Goal: Information Seeking & Learning: Check status

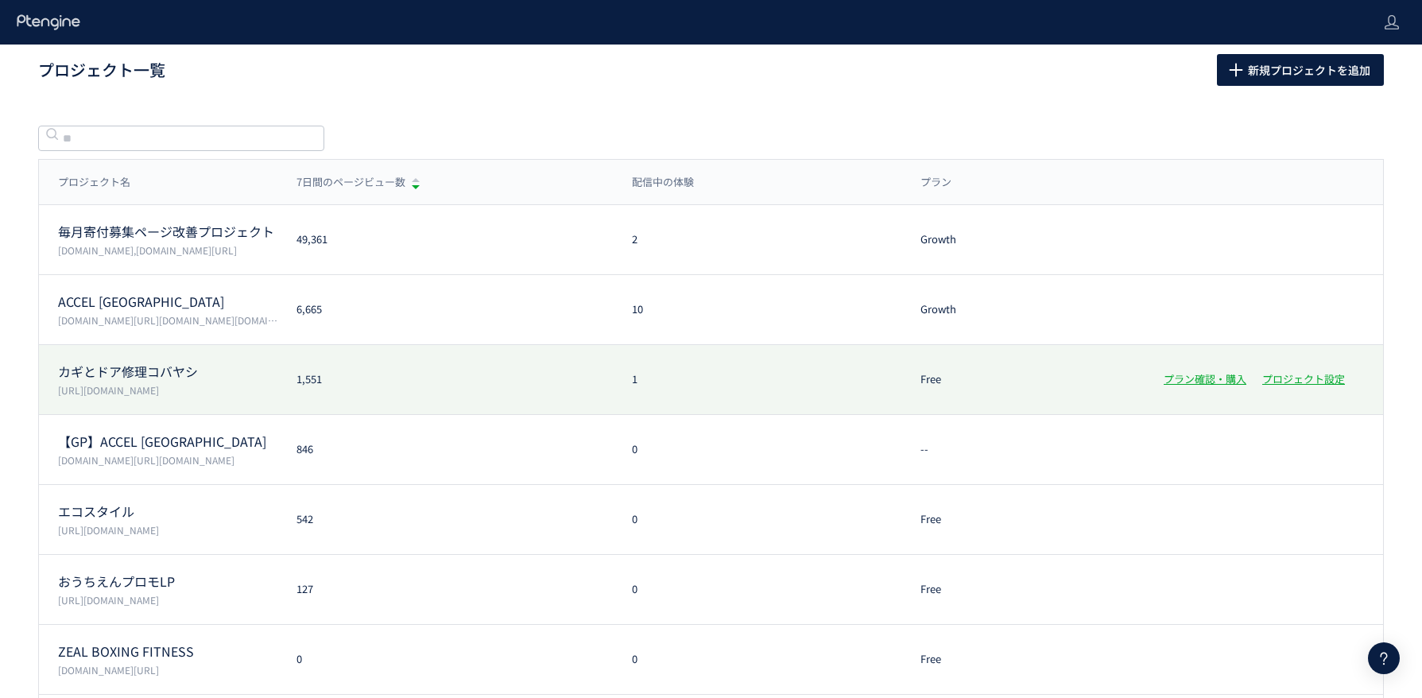
click at [396, 415] on div "カギとドア修理コバヤシ [URL][DOMAIN_NAME] 1,551 1 Free プラン確認・購入 プロジェクト設定" at bounding box center [711, 450] width 1344 height 70
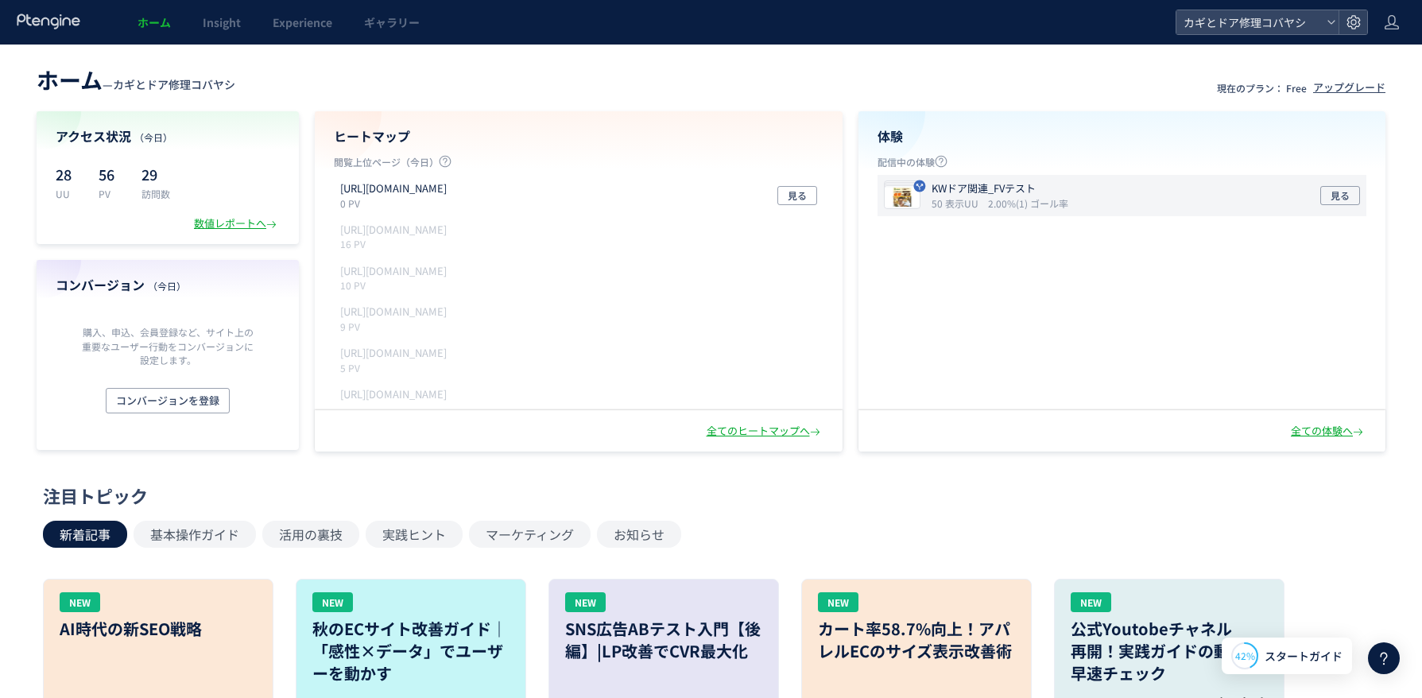
click at [1021, 200] on icon "2.00%(1) ゴール率" at bounding box center [1028, 203] width 80 height 14
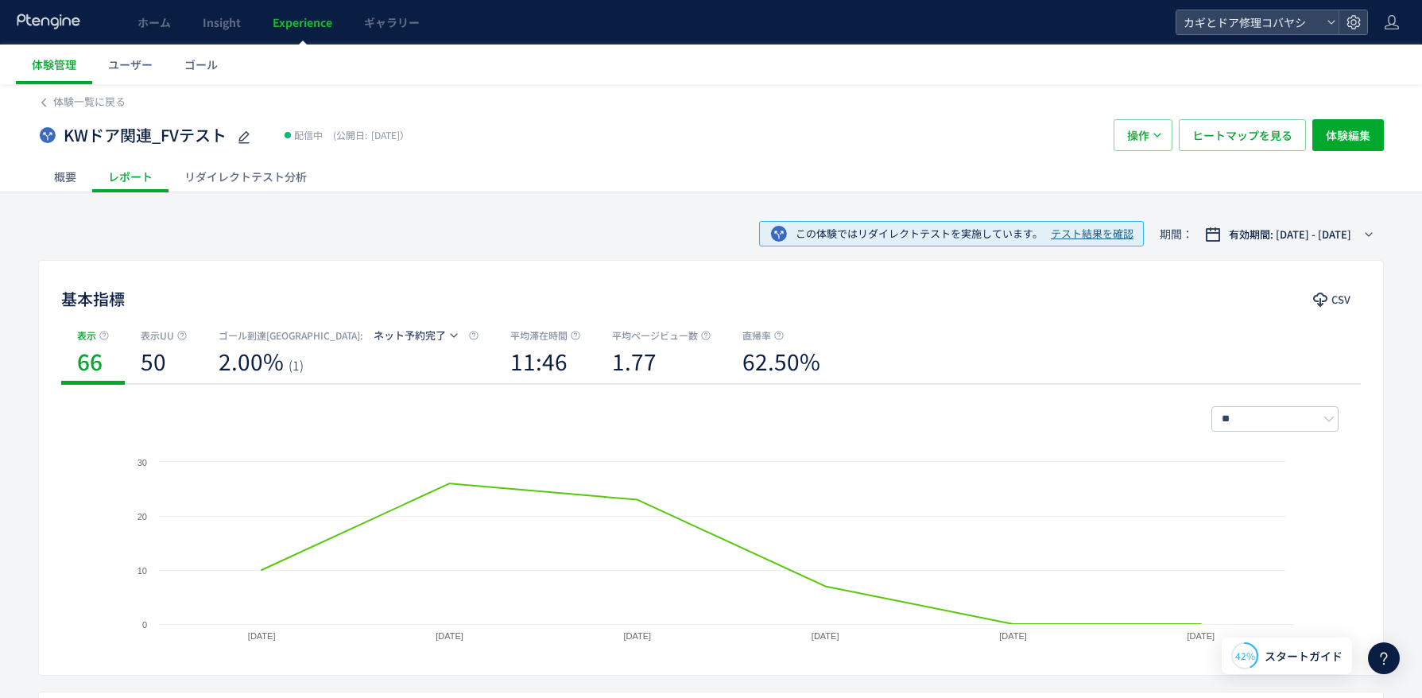
click at [249, 179] on div "リダイレクトテスト分析" at bounding box center [246, 177] width 154 height 32
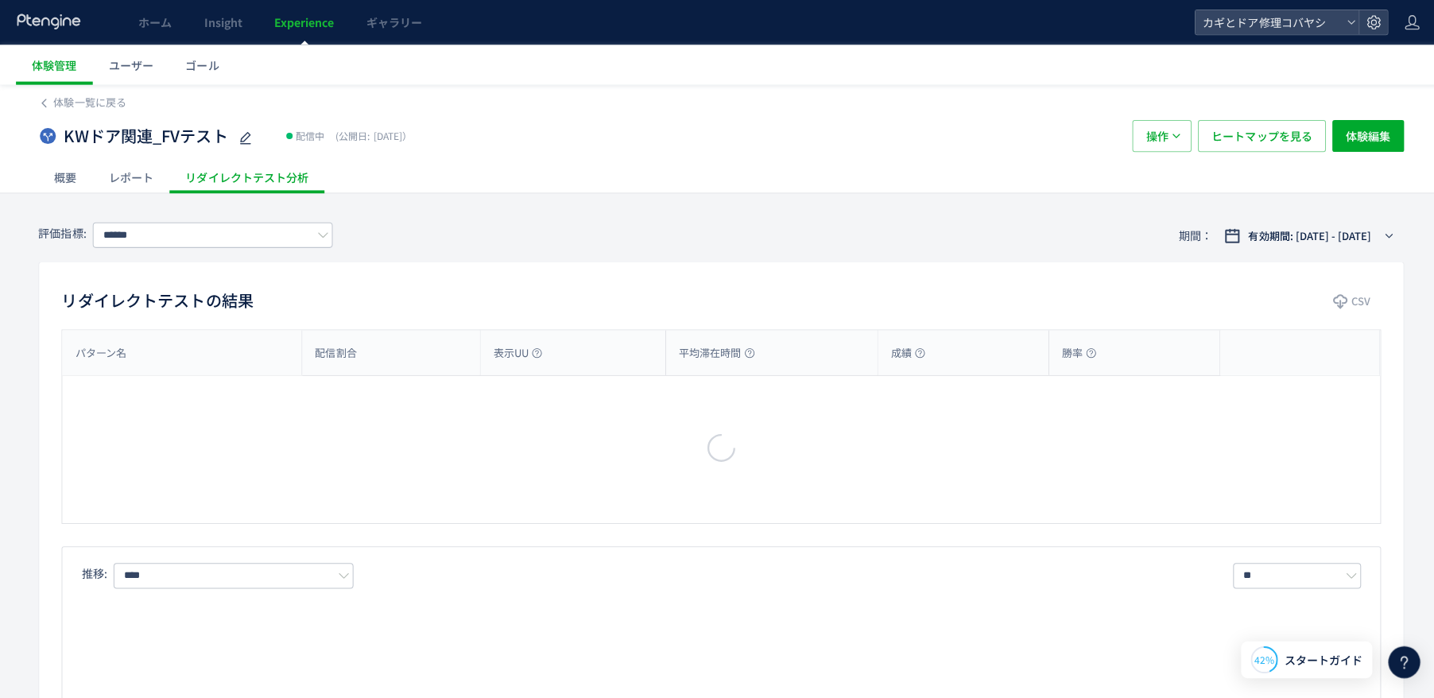
type input "*******"
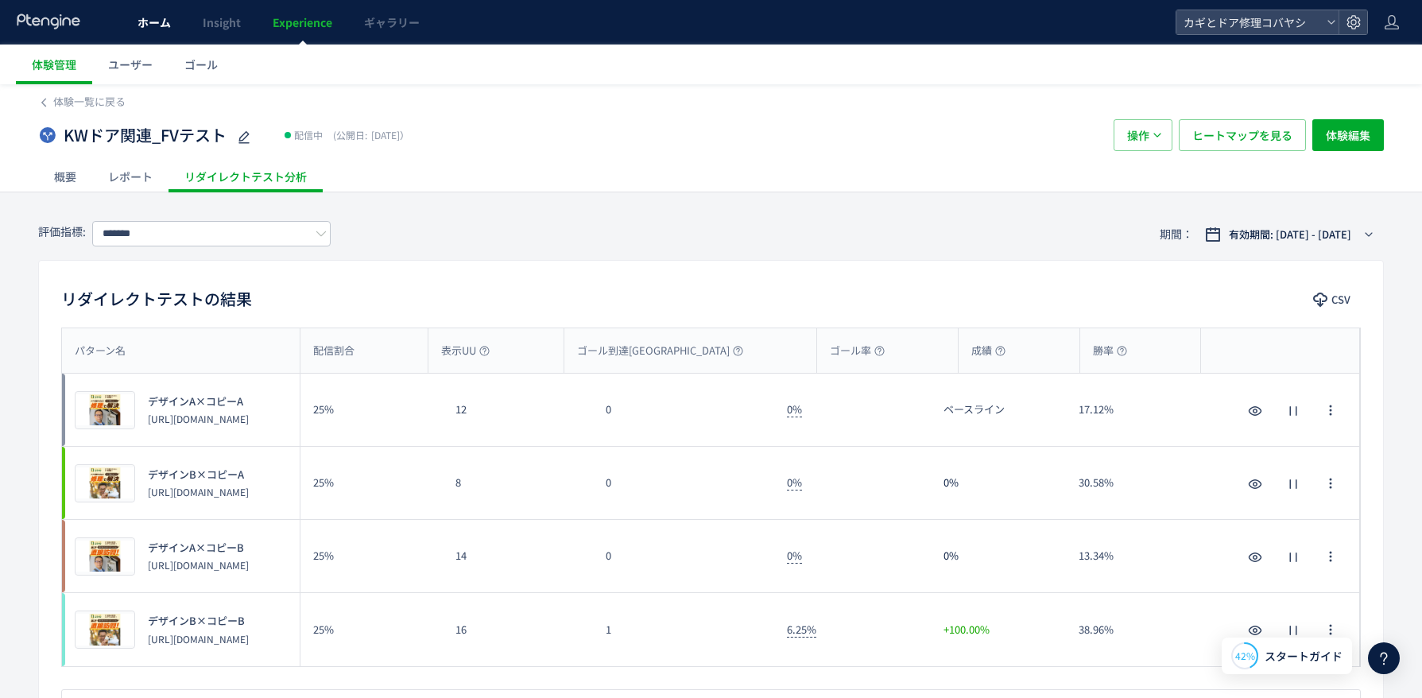
click at [175, 36] on link "ホーム" at bounding box center [154, 22] width 65 height 45
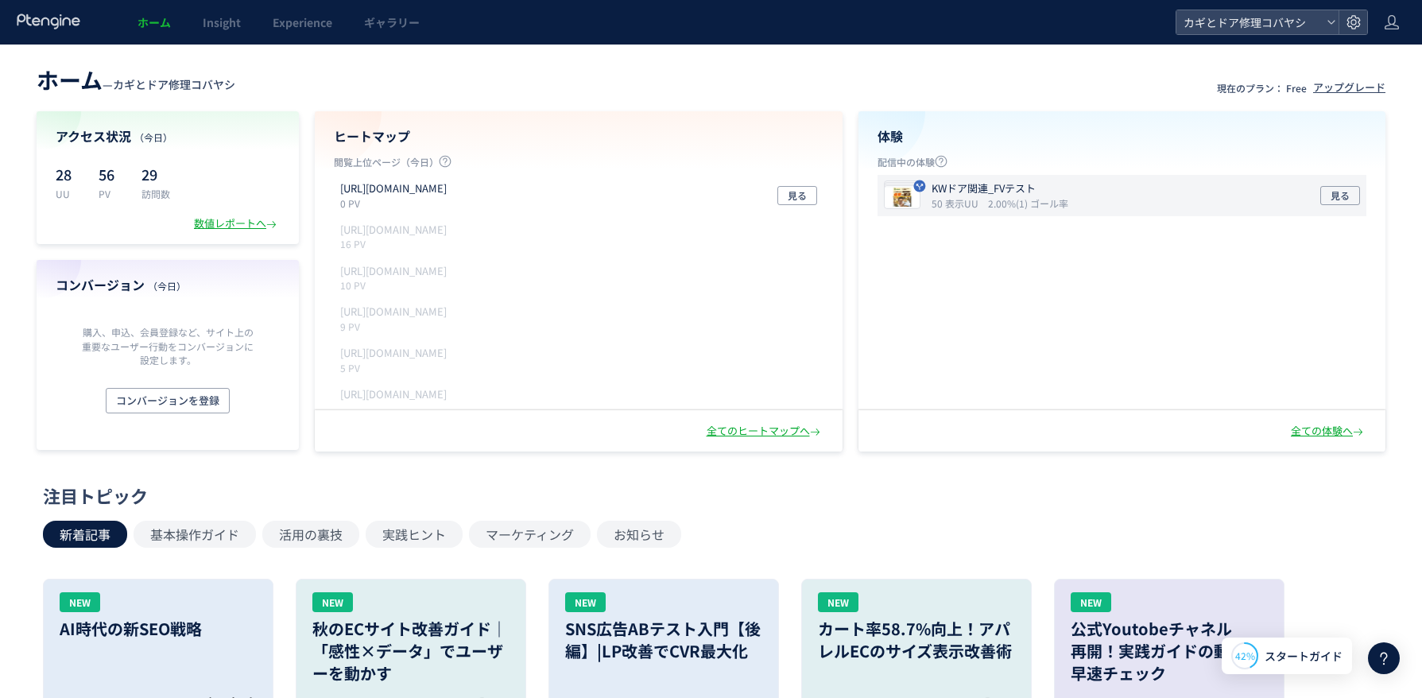
click at [1105, 196] on div "KWドア関連_FVテスト 50 表示UU 2.00%(1) ゴール率 見る" at bounding box center [1123, 195] width 490 height 41
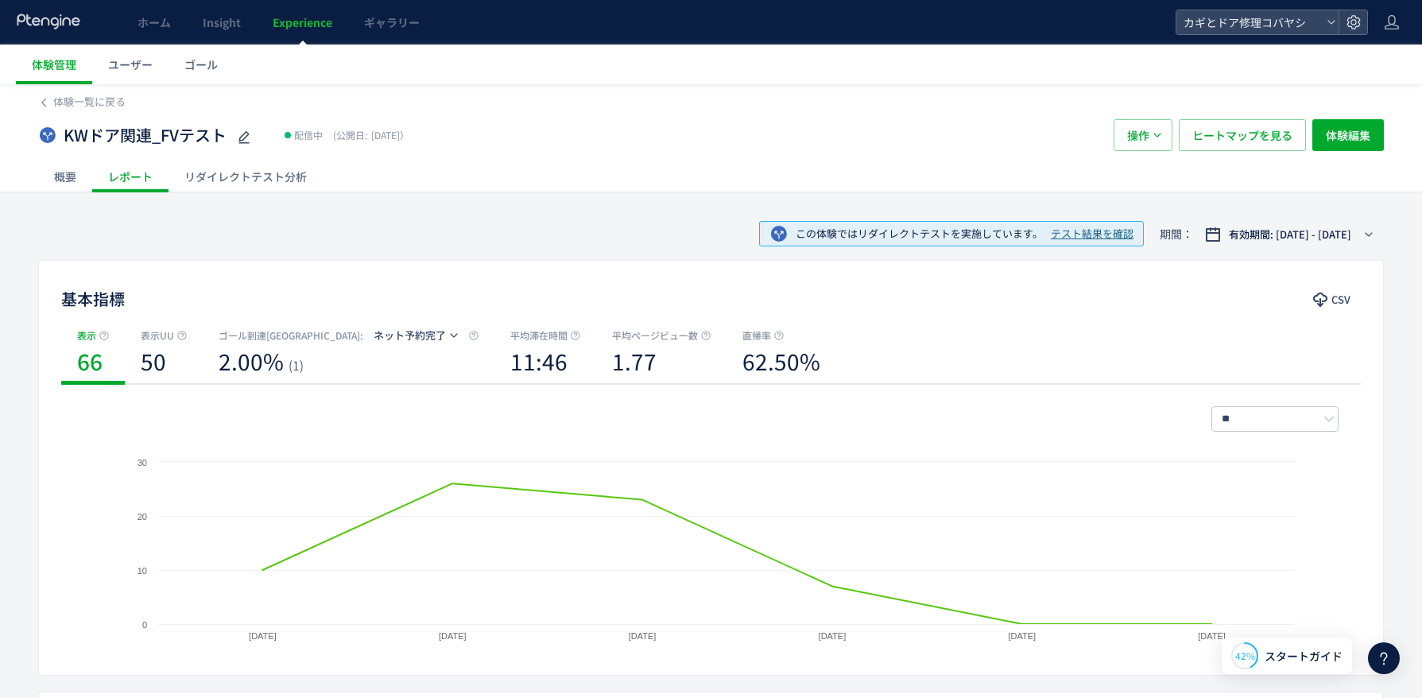
click at [235, 172] on div "リダイレクトテスト分析" at bounding box center [246, 177] width 154 height 32
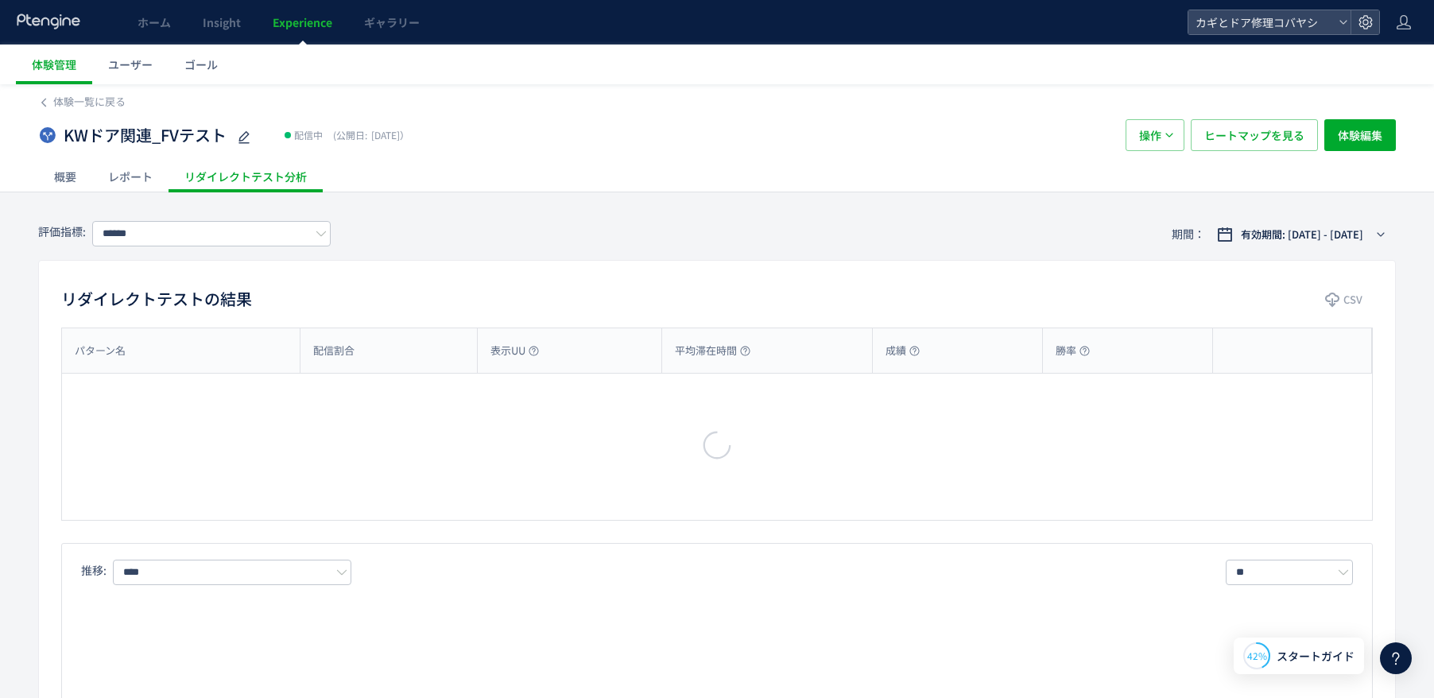
type input "*******"
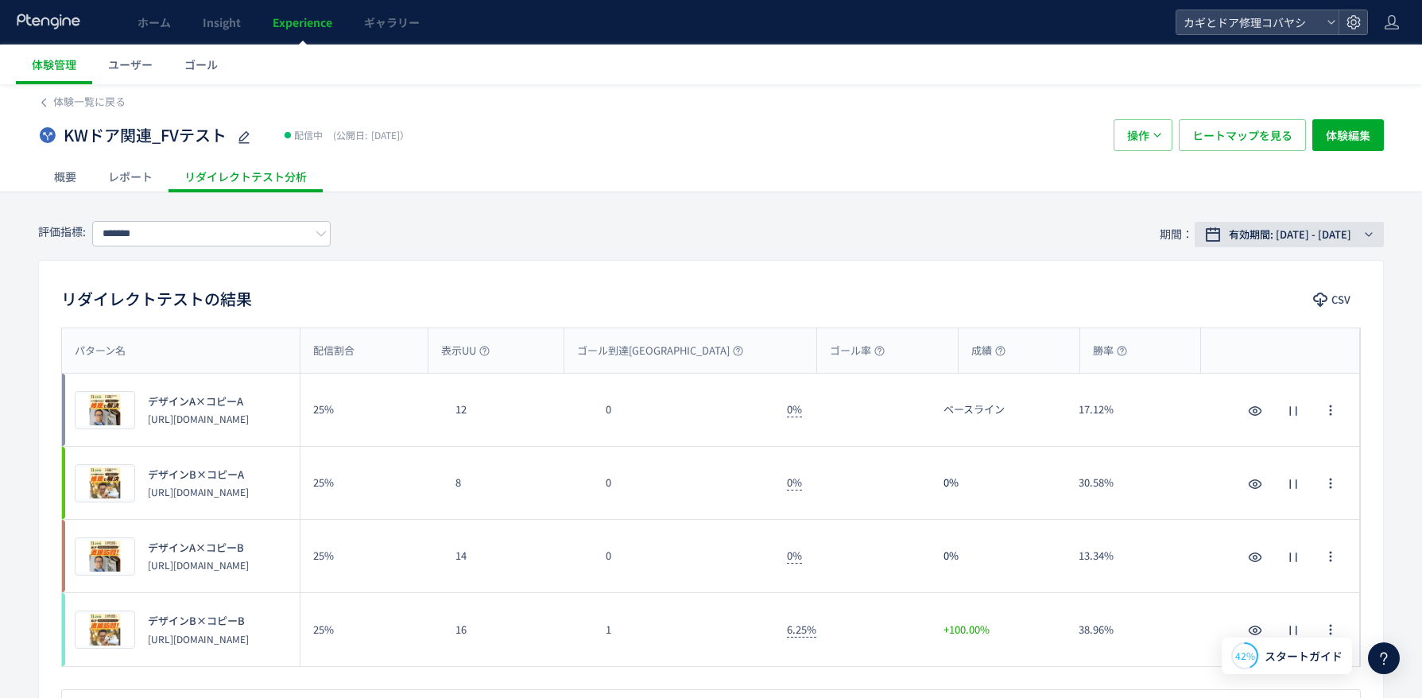
click at [1284, 237] on span "有効期間: [DATE] - [DATE]" at bounding box center [1290, 235] width 122 height 16
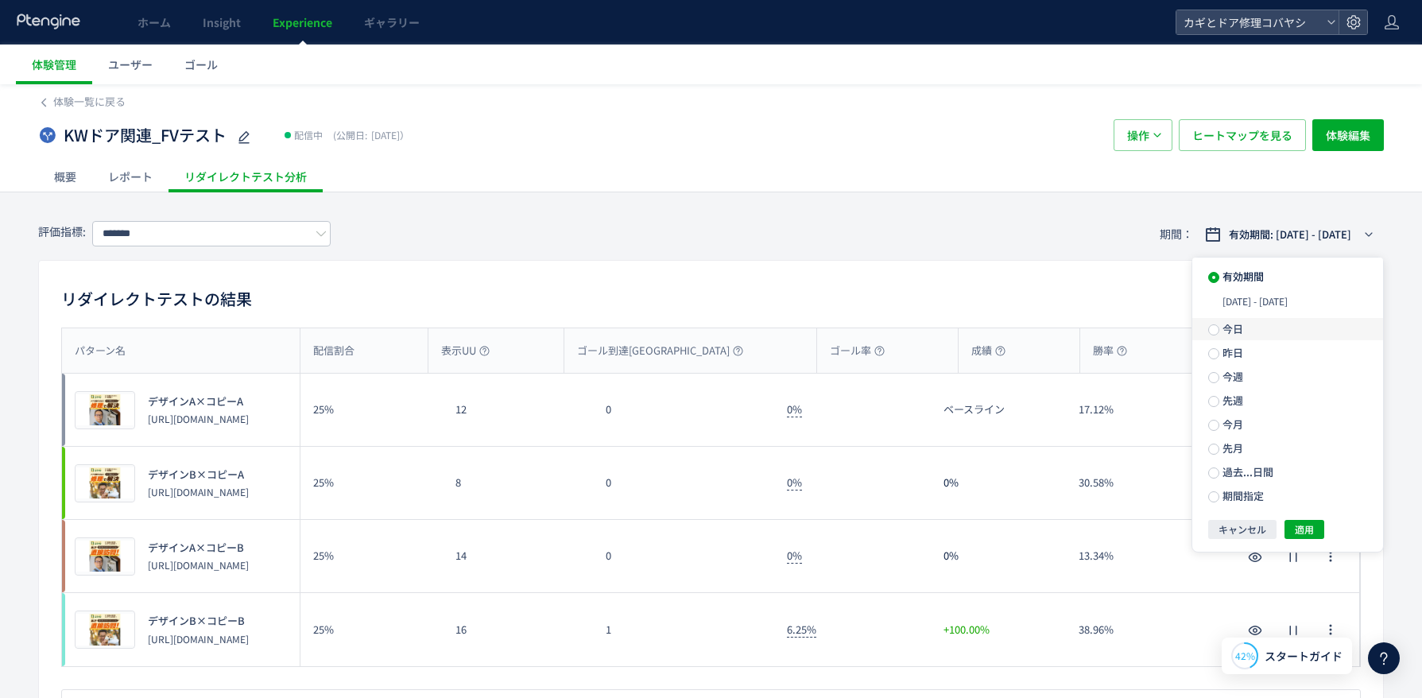
click at [1226, 331] on span "今日" at bounding box center [1232, 328] width 24 height 15
click at [1305, 500] on span "適用" at bounding box center [1304, 500] width 19 height 19
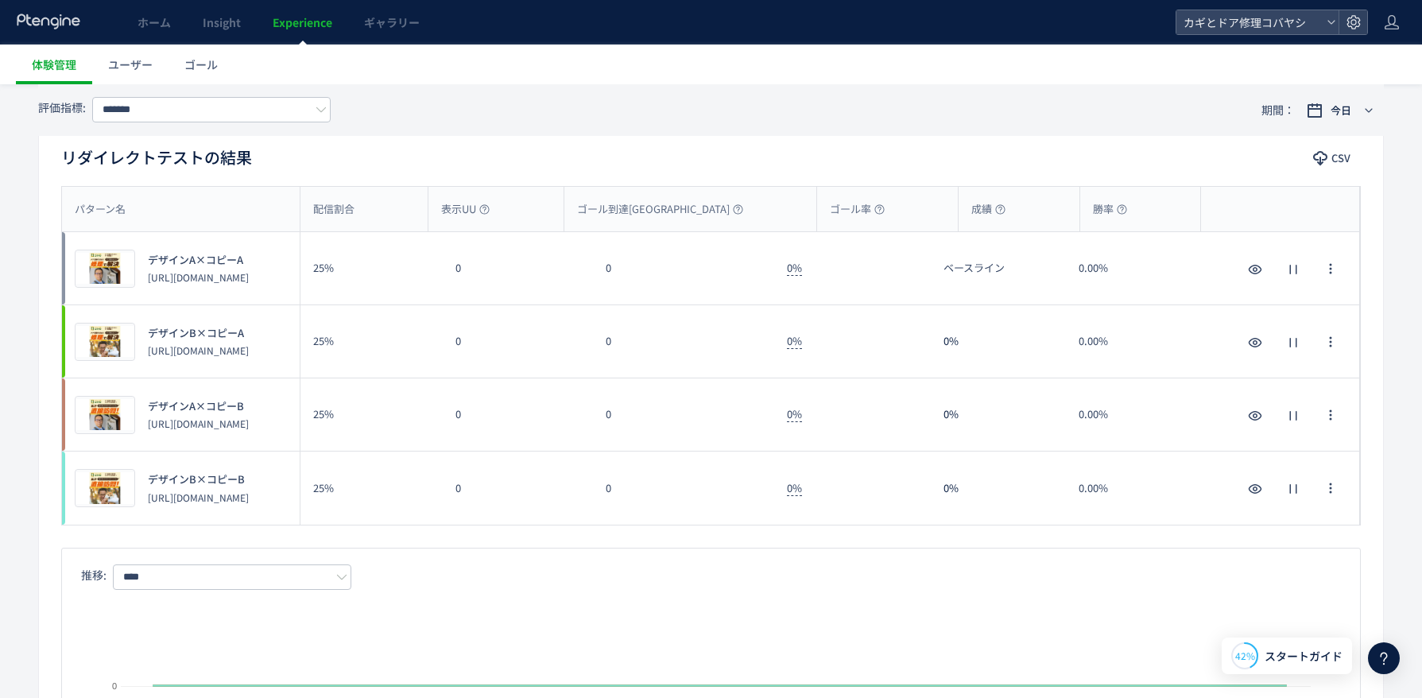
scroll to position [159, 0]
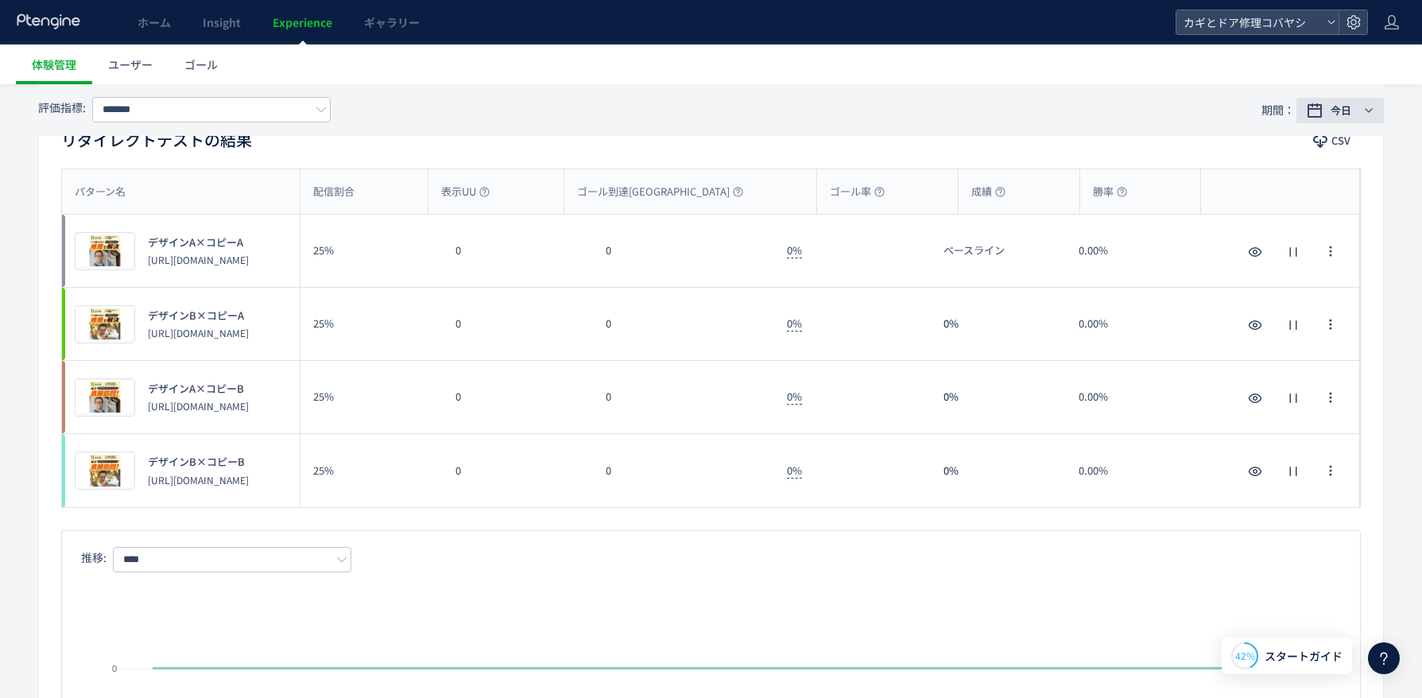
click at [1349, 122] on button "今日" at bounding box center [1340, 110] width 87 height 25
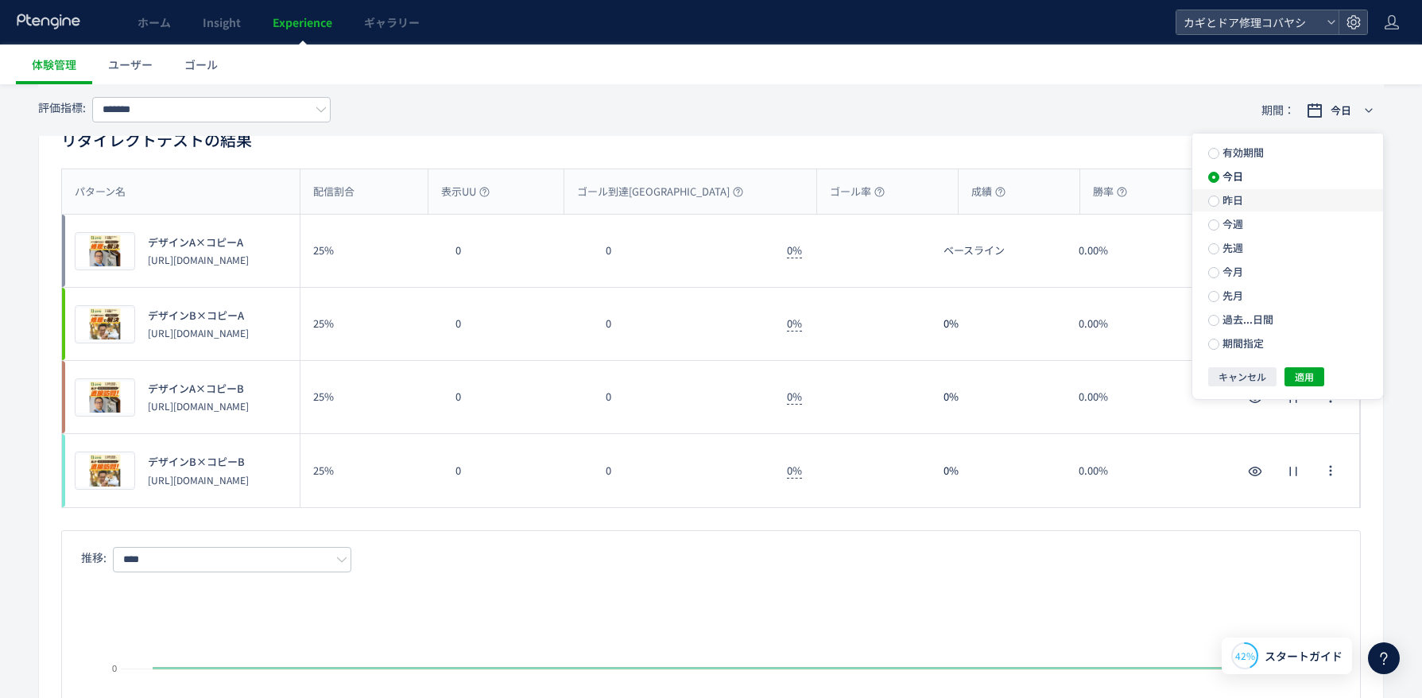
click at [1255, 196] on label "昨日" at bounding box center [1288, 200] width 191 height 22
click at [1298, 375] on span "適用" at bounding box center [1304, 376] width 19 height 19
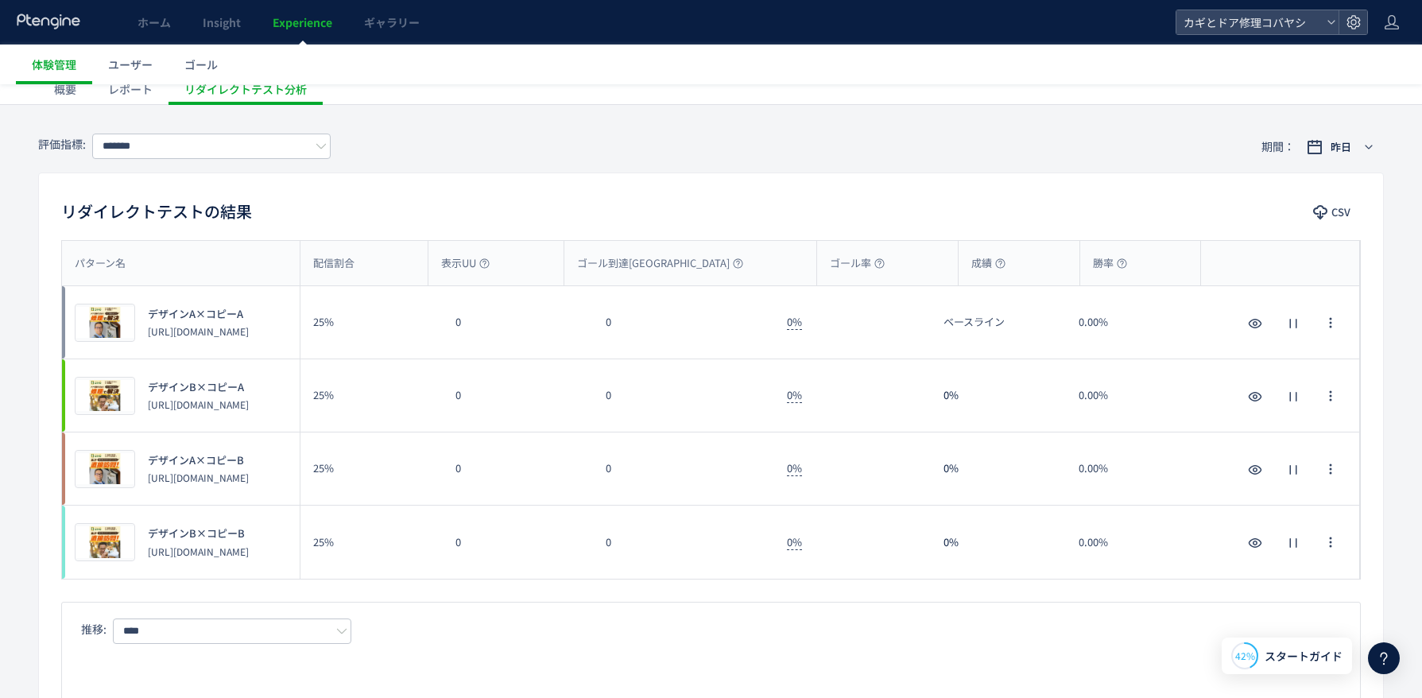
scroll to position [0, 0]
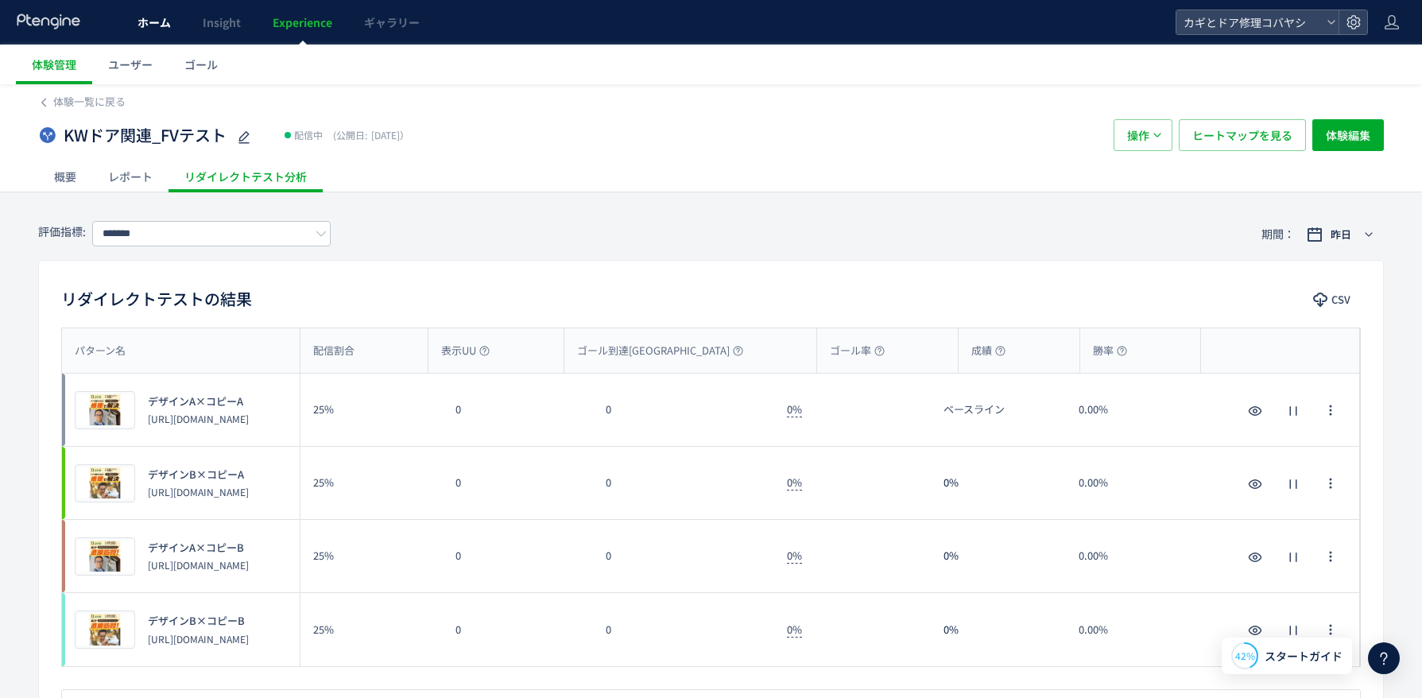
click at [150, 24] on span "ホーム" at bounding box center [154, 22] width 33 height 16
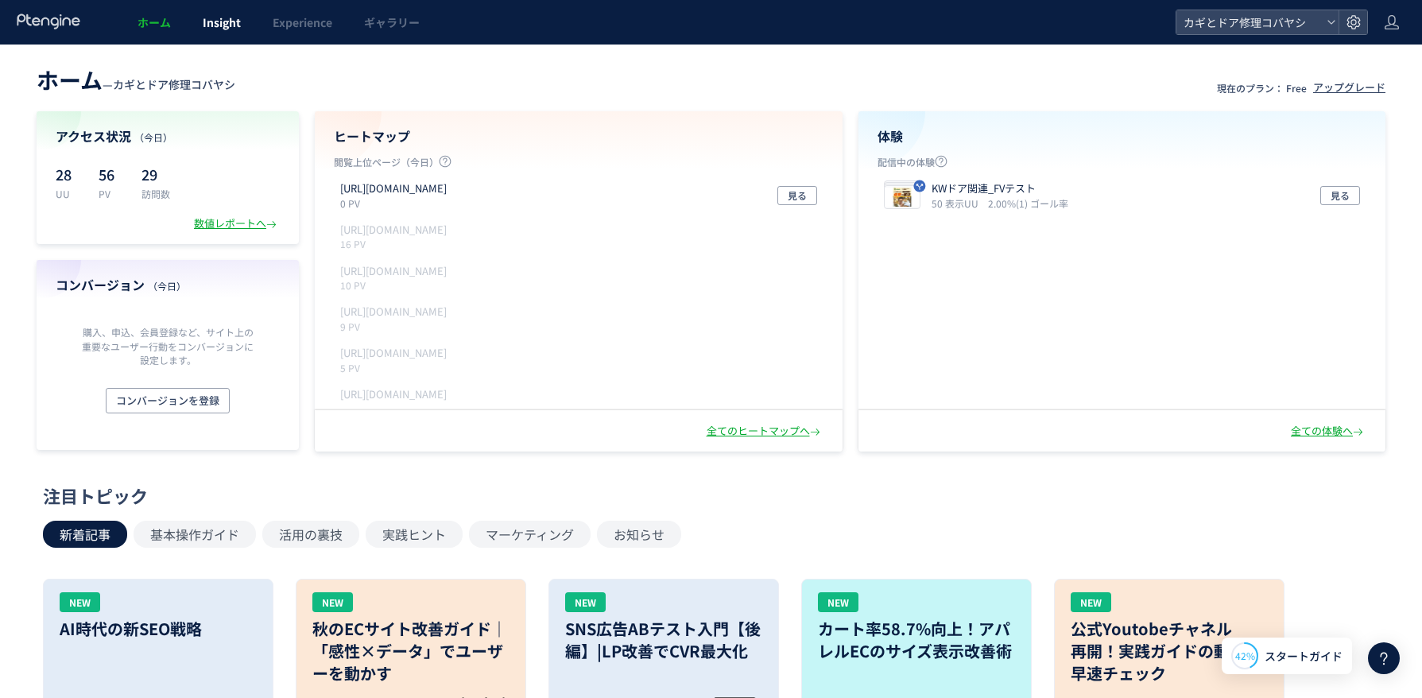
click at [204, 32] on link "Insight" at bounding box center [222, 22] width 70 height 45
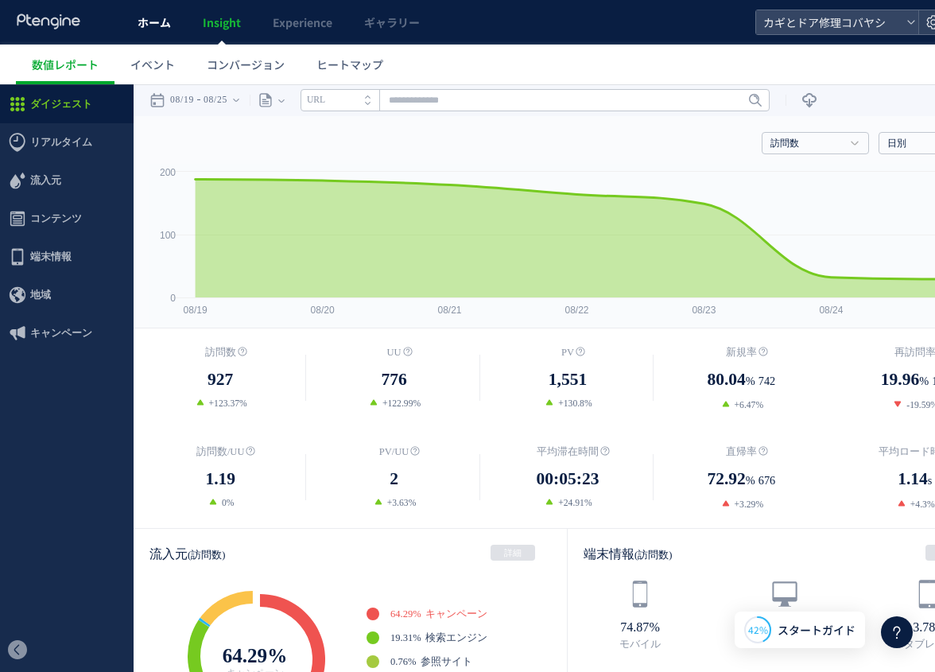
click at [147, 29] on span "ホーム" at bounding box center [154, 22] width 33 height 16
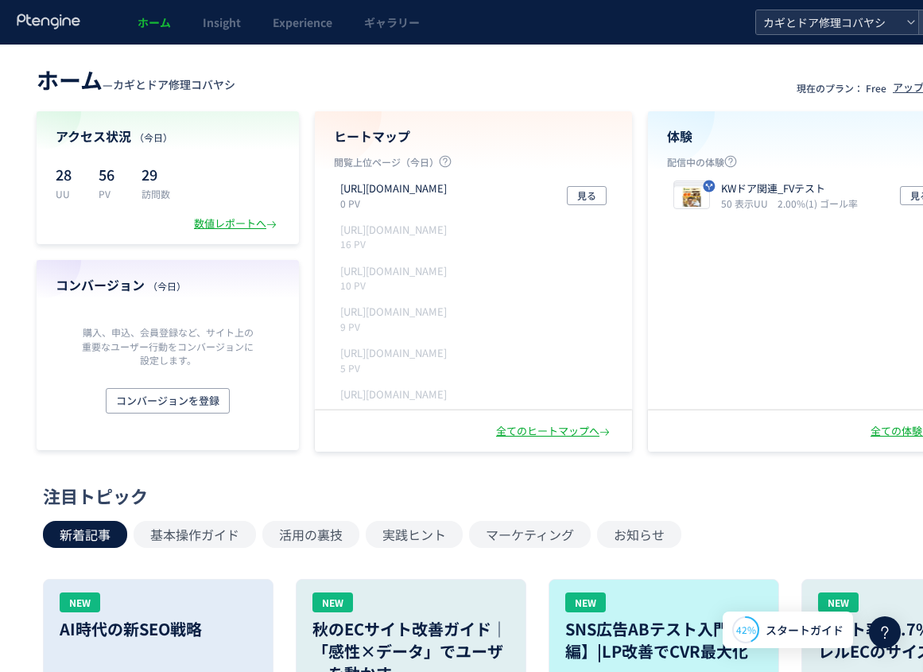
click at [856, 25] on span "カギとドア修理コバヤシ" at bounding box center [829, 22] width 142 height 24
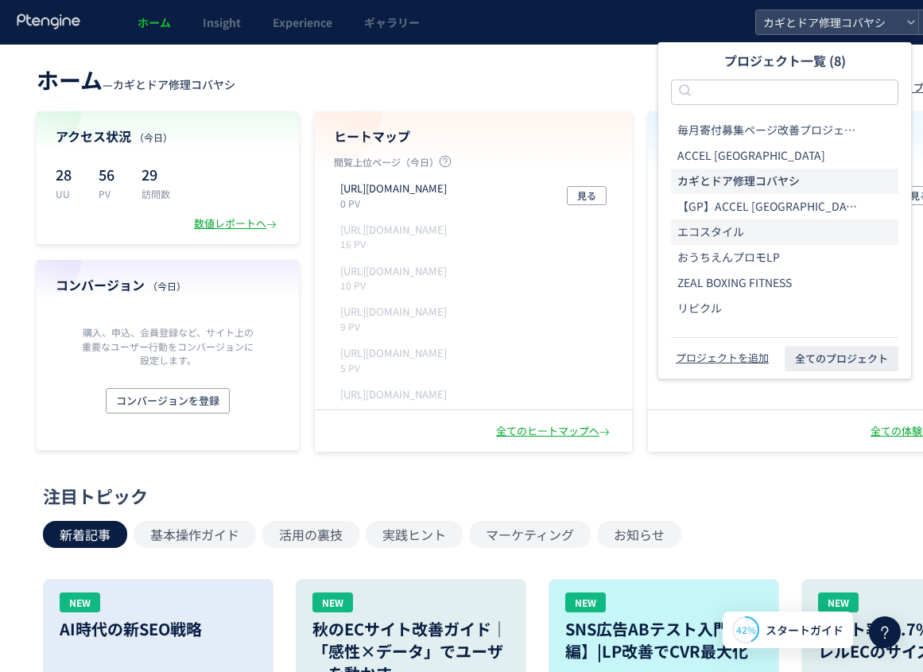
click at [717, 232] on span "エコスタイル" at bounding box center [710, 232] width 67 height 16
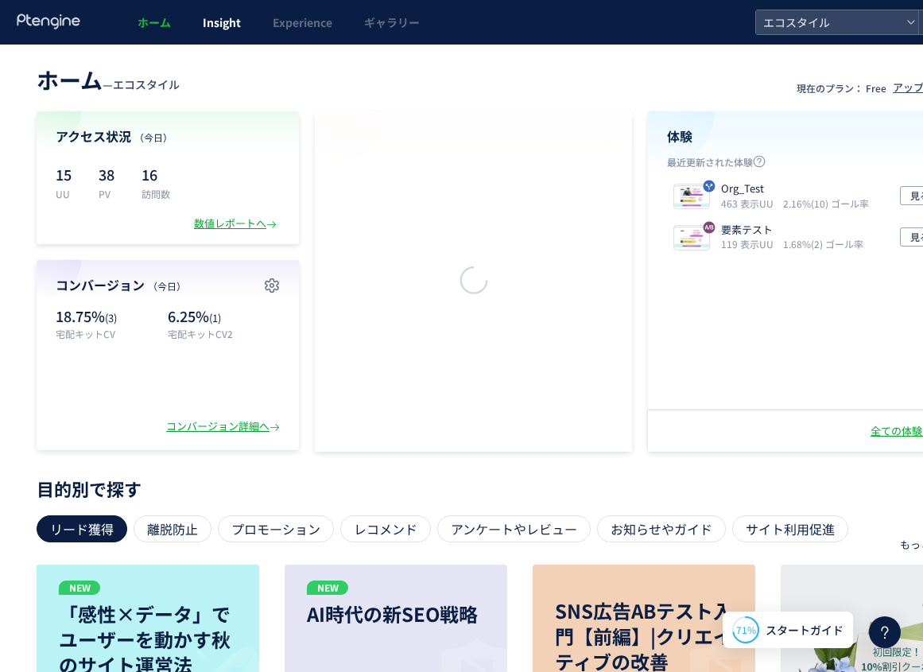
click at [227, 14] on span "Insight" at bounding box center [222, 22] width 38 height 16
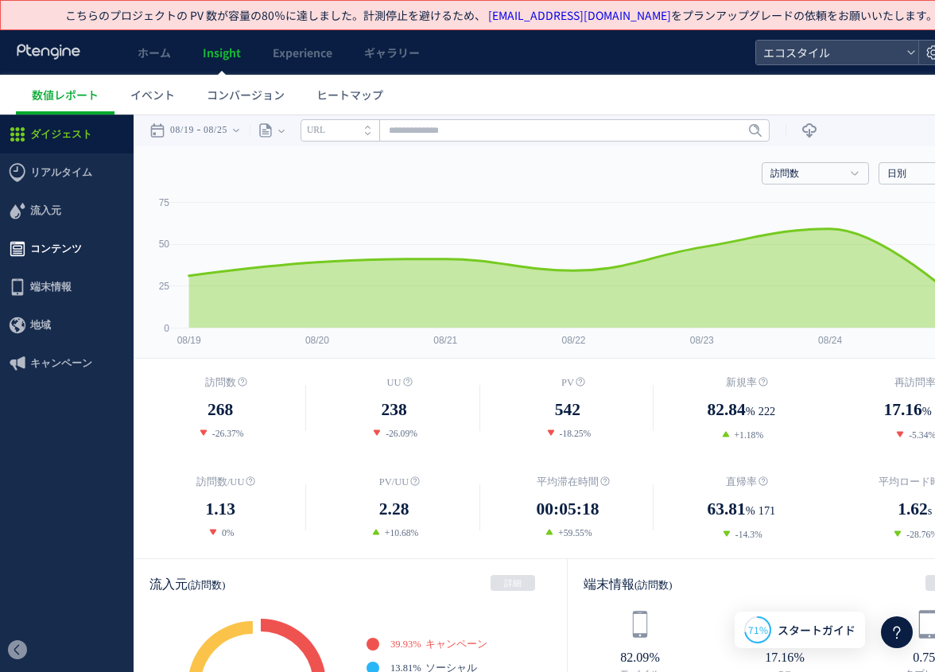
click at [49, 249] on span "コンテンツ" at bounding box center [56, 249] width 52 height 38
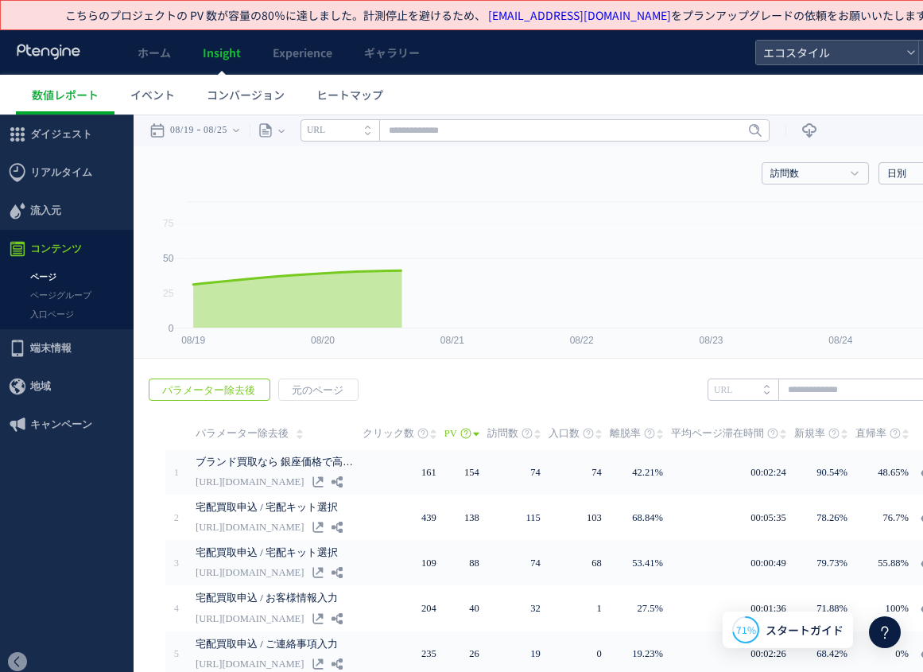
click at [76, 317] on link "入口ページ" at bounding box center [67, 314] width 134 height 18
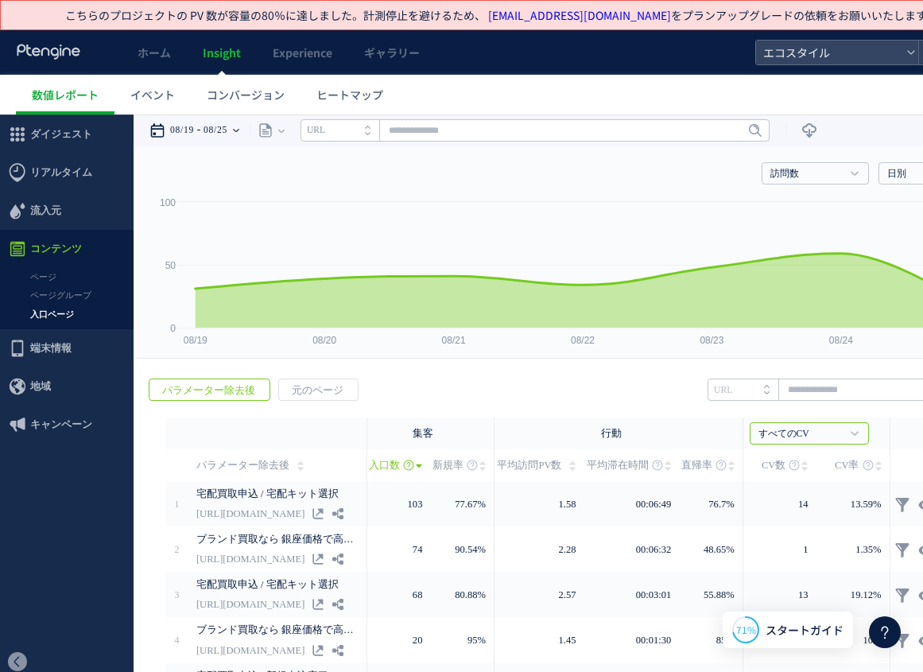
click at [227, 133] on time "08/25" at bounding box center [216, 130] width 24 height 32
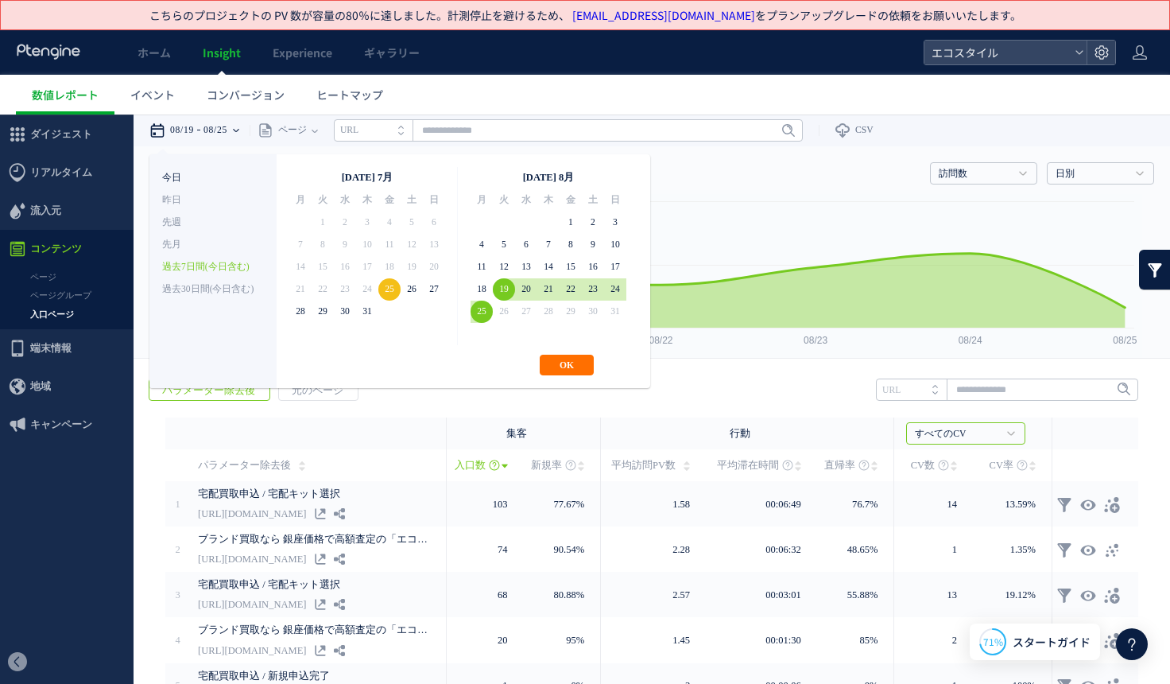
click at [196, 177] on li "今日" at bounding box center [213, 178] width 102 height 22
